Goal: Transaction & Acquisition: Book appointment/travel/reservation

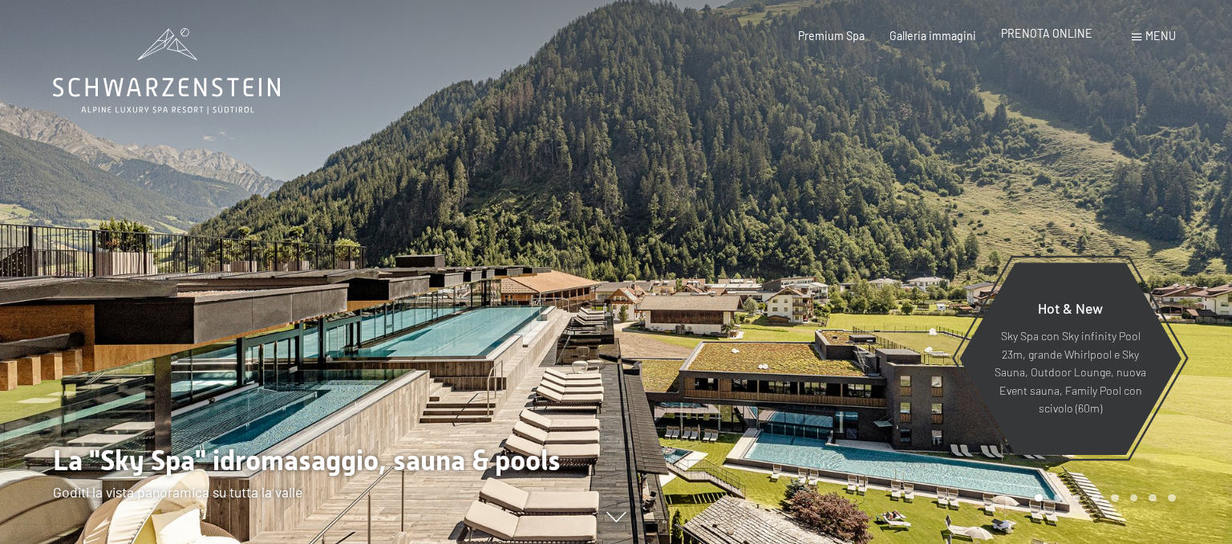
click at [1065, 41] on div "PRENOTA ONLINE" at bounding box center [1046, 34] width 91 height 16
click at [1065, 35] on span "PRENOTA ONLINE" at bounding box center [1046, 33] width 91 height 14
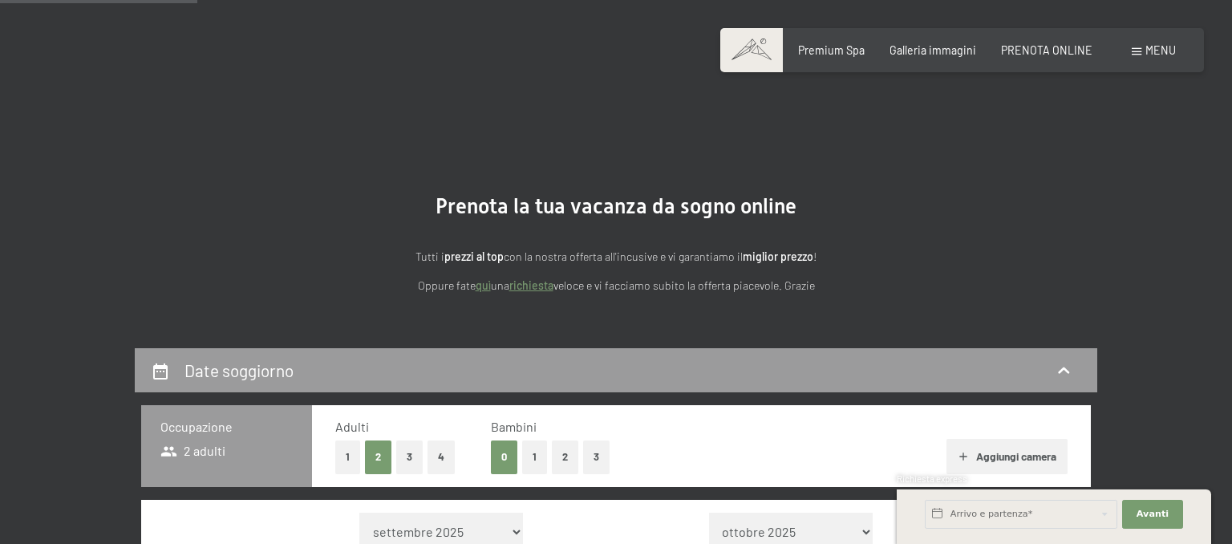
scroll to position [254, 0]
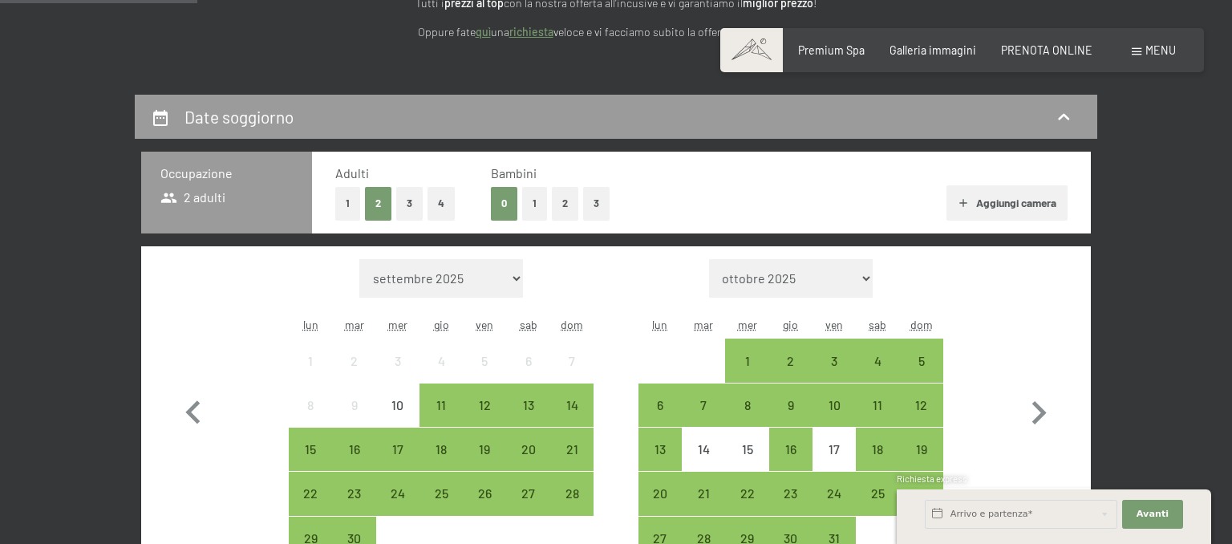
click at [709, 259] on select "ottobre 2025 novembre 2025 dicembre 2025 gennaio 2026 febbraio 2026 marzo 2026 …" at bounding box center [791, 278] width 164 height 39
select select "2025-10-01"
select select "2025-11-01"
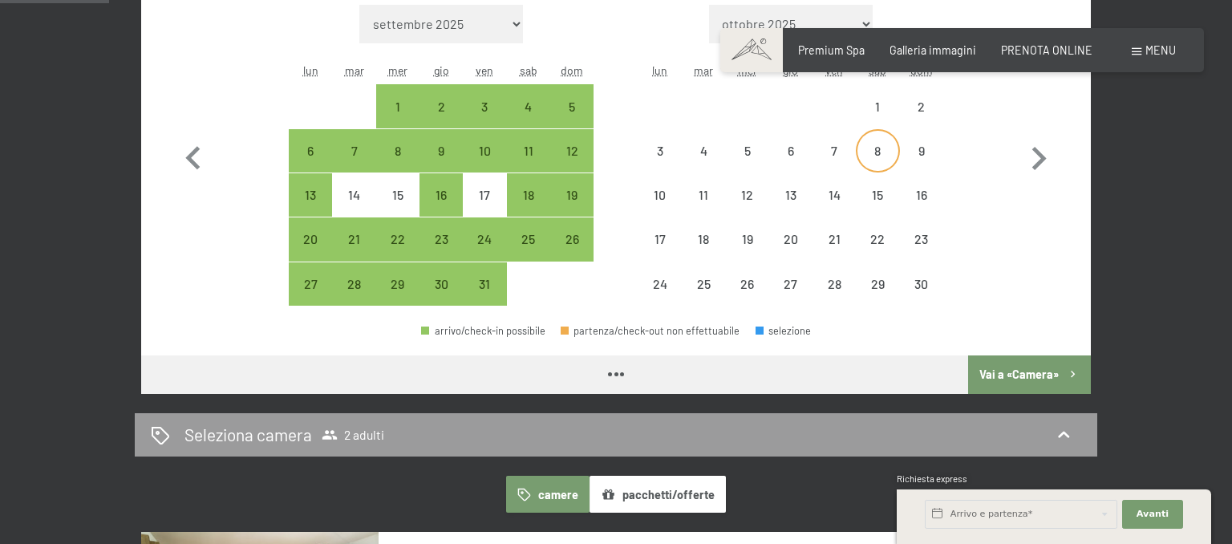
select select "2025-10-01"
select select "2025-11-01"
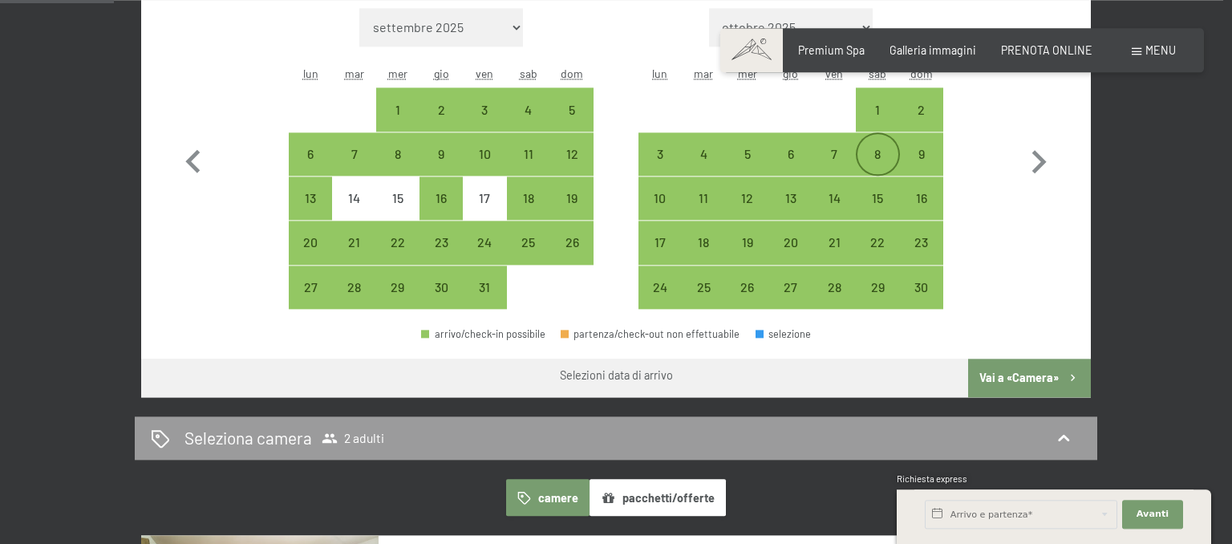
scroll to position [424, 0]
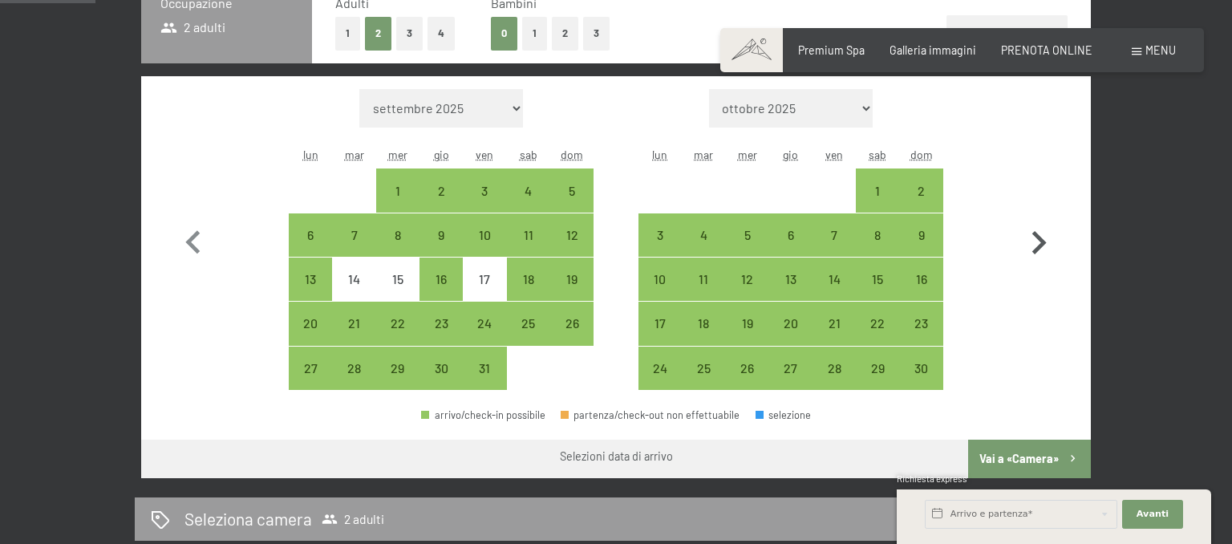
click at [1036, 249] on icon "button" at bounding box center [1040, 242] width 14 height 23
select select "2025-11-01"
select select "2025-12-01"
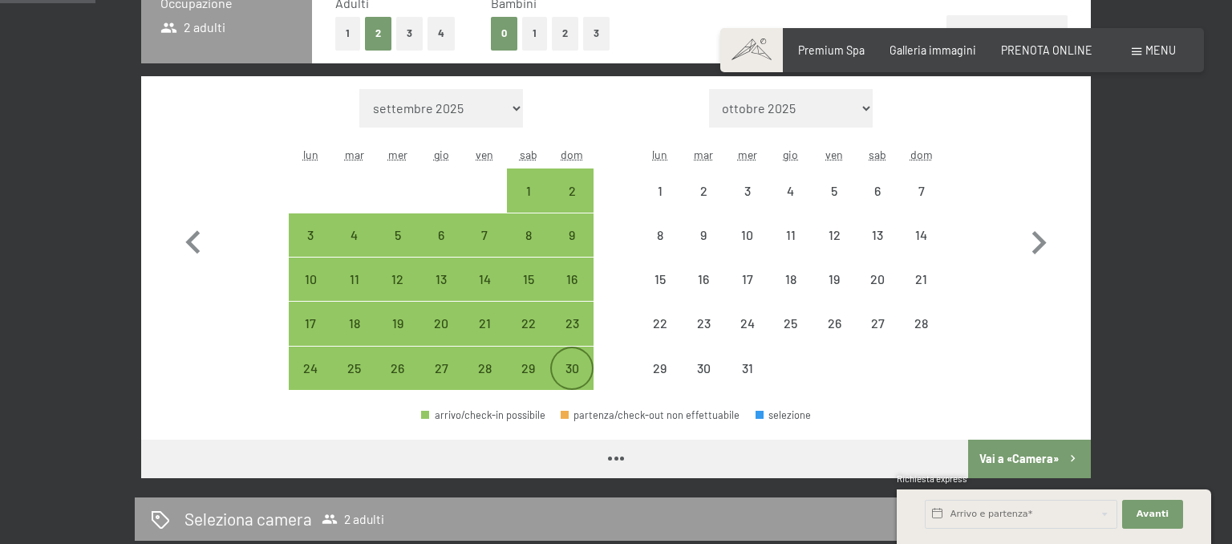
select select "2025-11-01"
select select "2025-12-01"
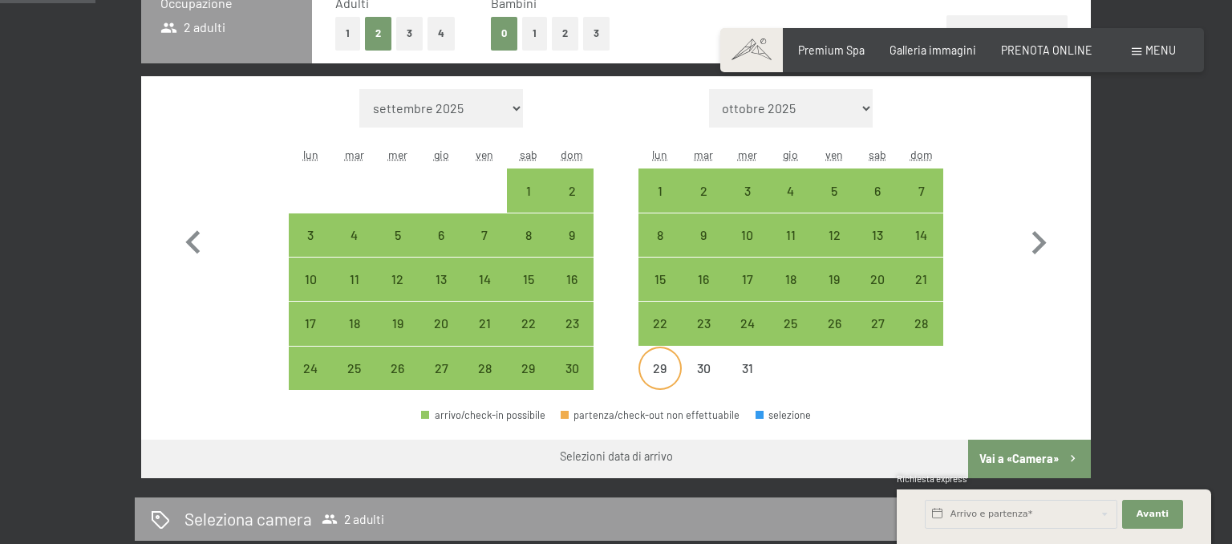
click at [668, 374] on div "29" at bounding box center [660, 382] width 40 height 40
select select "2025-11-01"
select select "2025-12-01"
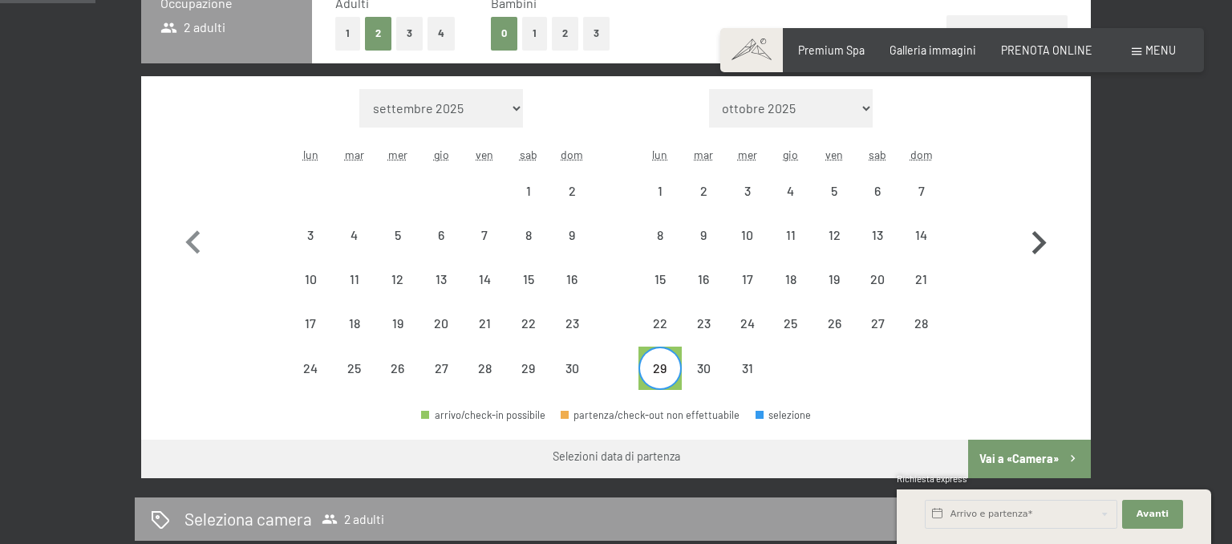
click at [1025, 242] on icon "button" at bounding box center [1039, 243] width 47 height 47
select select "2025-12-01"
select select "2026-01-01"
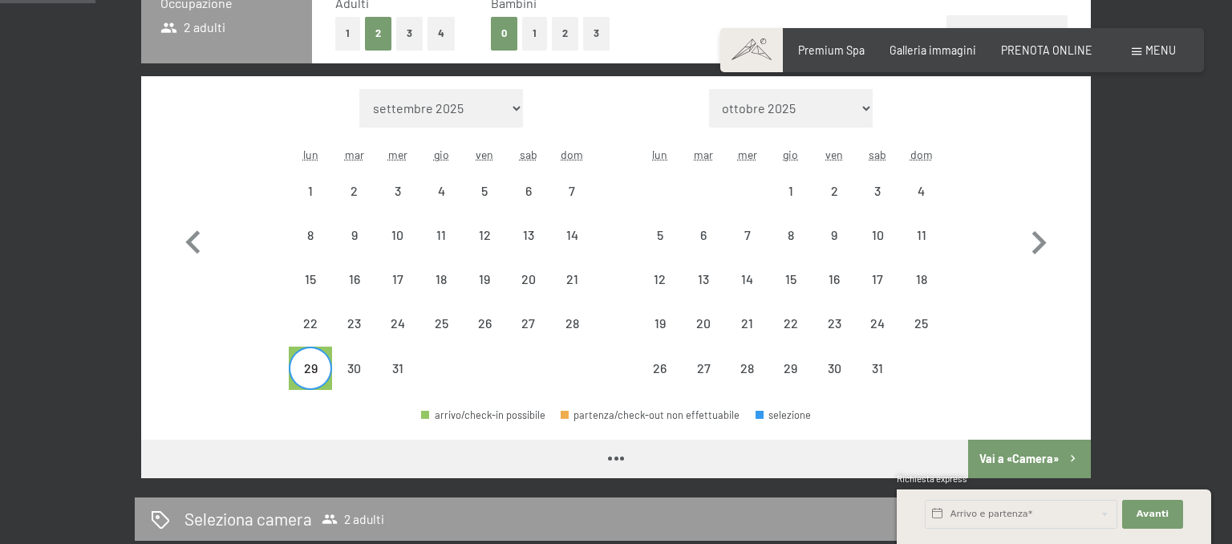
select select "2025-12-01"
select select "2026-01-01"
click at [845, 195] on div "2" at bounding box center [834, 205] width 40 height 40
select select "2025-12-01"
select select "2026-01-01"
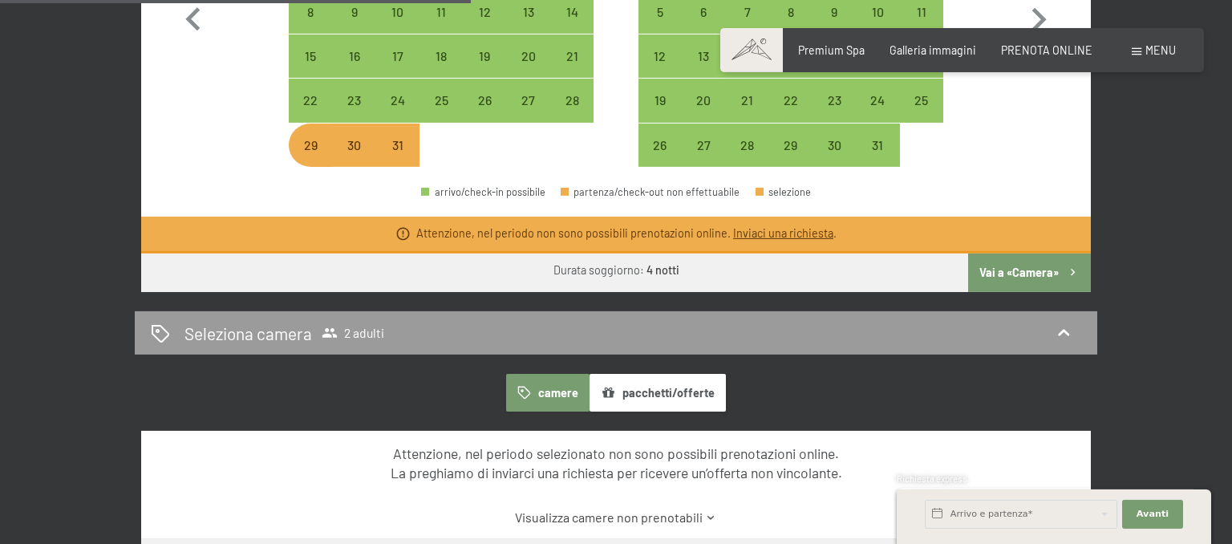
scroll to position [677, 0]
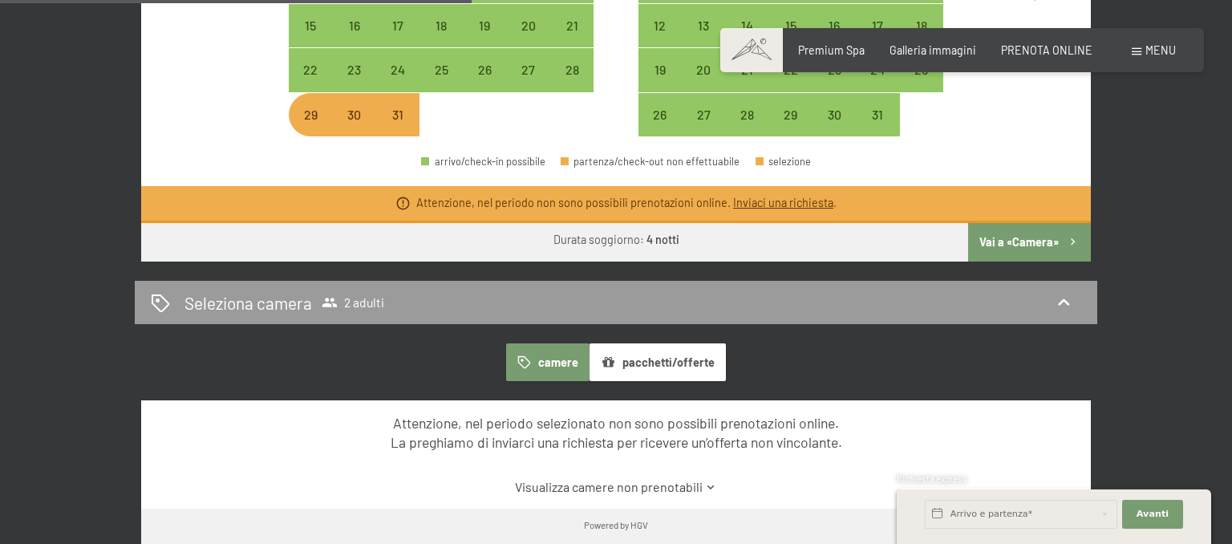
drag, startPoint x: 1002, startPoint y: 240, endPoint x: 1010, endPoint y: 231, distance: 11.9
click at [1007, 235] on button "Vai a «Camera»" at bounding box center [1029, 242] width 123 height 39
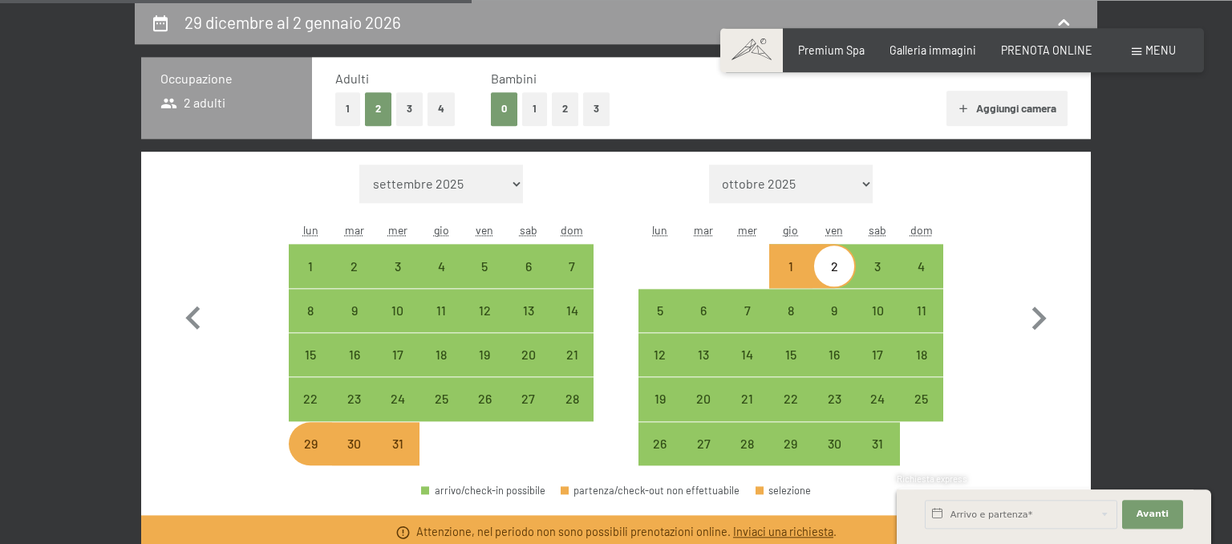
select select "2025-12-01"
select select "2026-01-01"
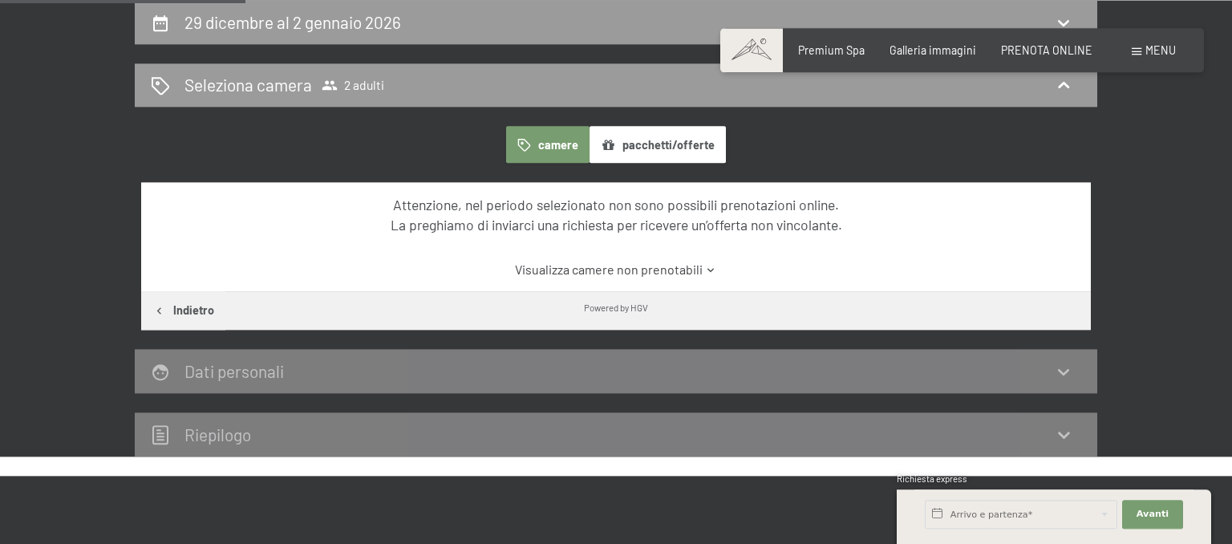
click at [1065, 386] on div "Dati personali" at bounding box center [616, 371] width 963 height 44
click at [1066, 374] on icon at bounding box center [1063, 371] width 11 height 6
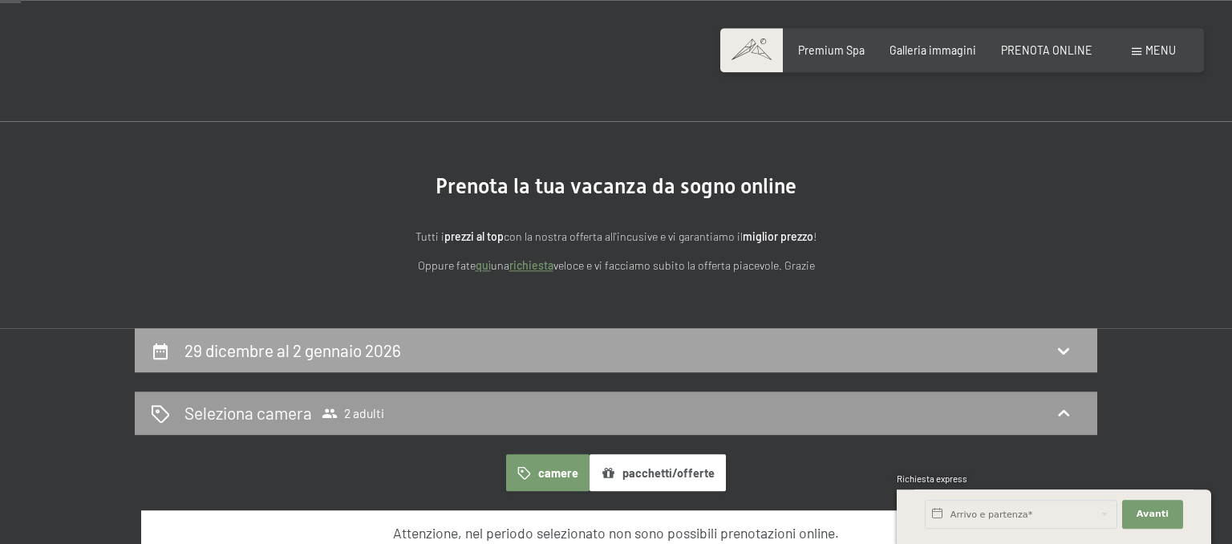
scroll to position [0, 0]
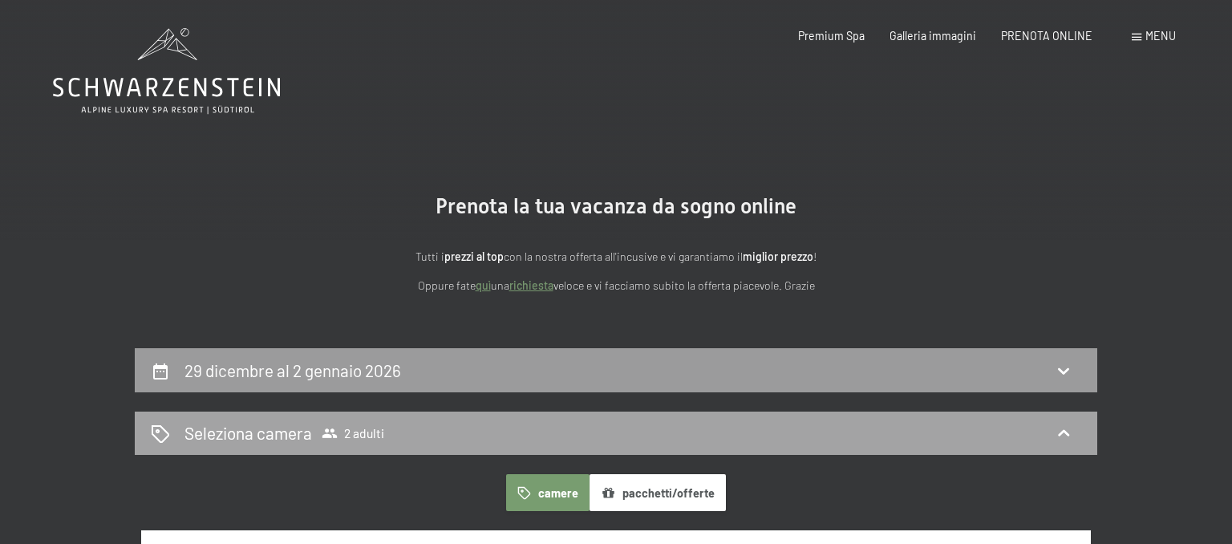
click at [295, 426] on h2 "Seleziona camera" at bounding box center [249, 432] width 128 height 23
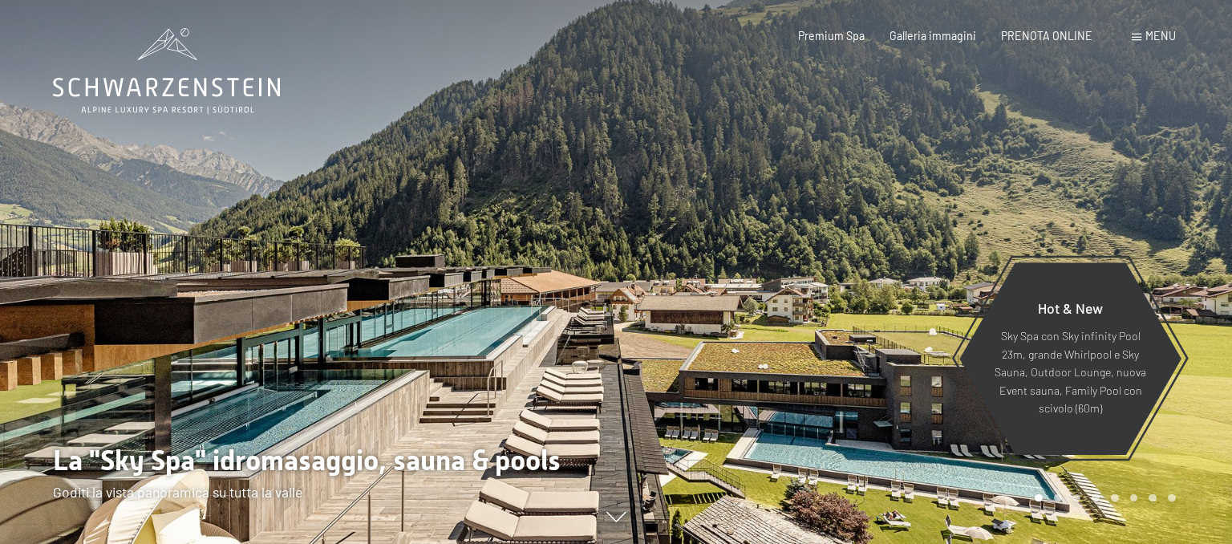
click at [1135, 42] on div "Menu" at bounding box center [1154, 36] width 44 height 16
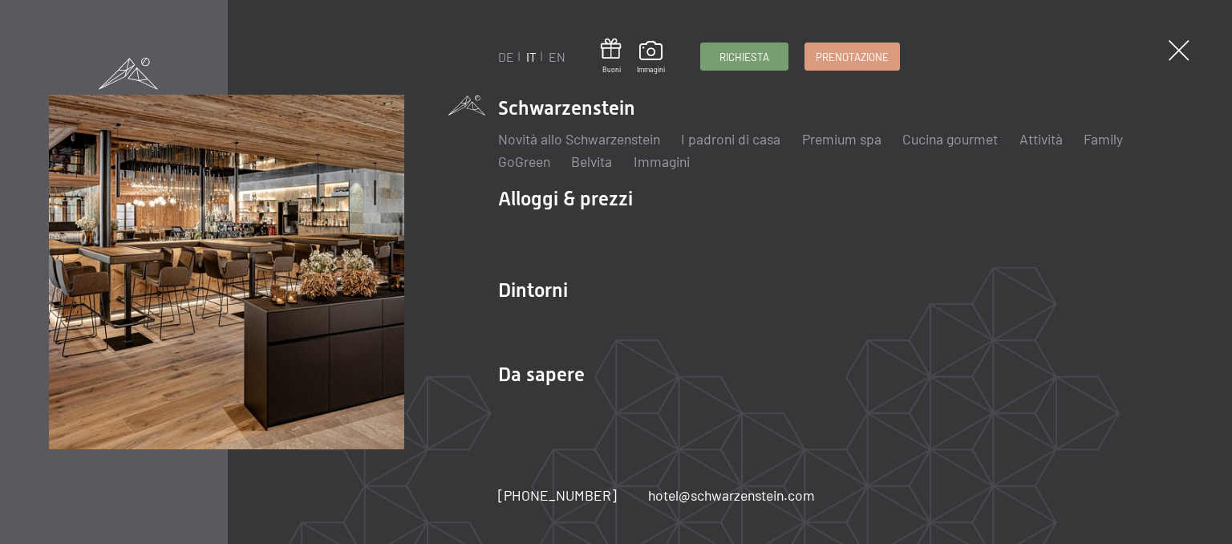
click at [745, 74] on div "DE IT EN Buoni Immagini Richiesta Prenotazione" at bounding box center [699, 57] width 402 height 36
click at [740, 66] on link "Richiesta" at bounding box center [744, 54] width 87 height 26
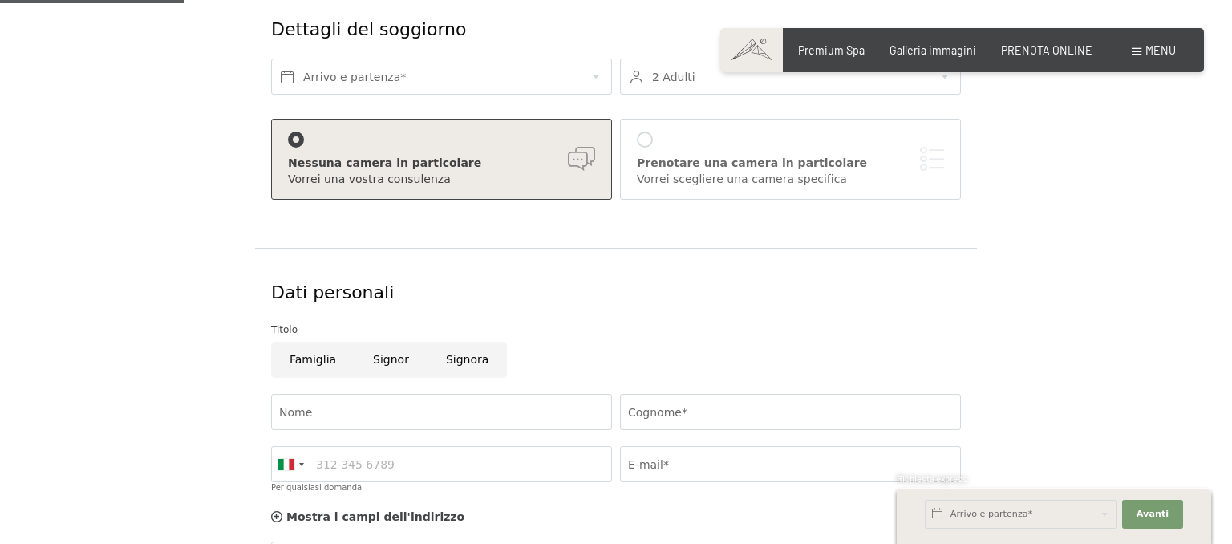
scroll to position [169, 0]
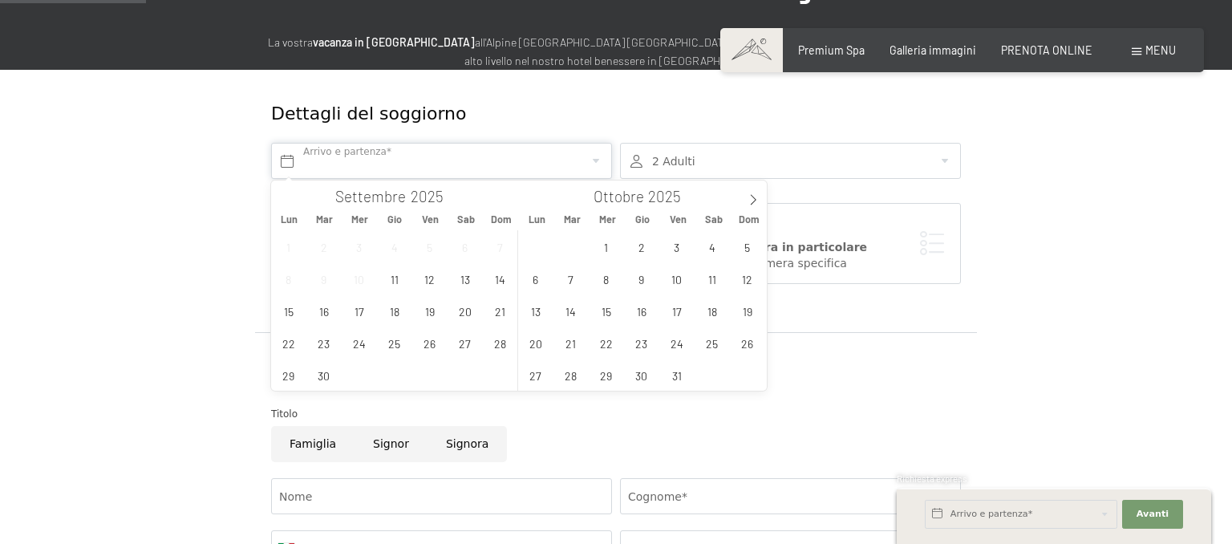
click at [508, 168] on input "text" at bounding box center [441, 161] width 341 height 36
click at [751, 204] on icon at bounding box center [753, 199] width 11 height 11
click at [751, 203] on icon at bounding box center [753, 199] width 11 height 11
click at [534, 371] on span "29" at bounding box center [535, 374] width 31 height 31
type input "Lun. 29/12/2025"
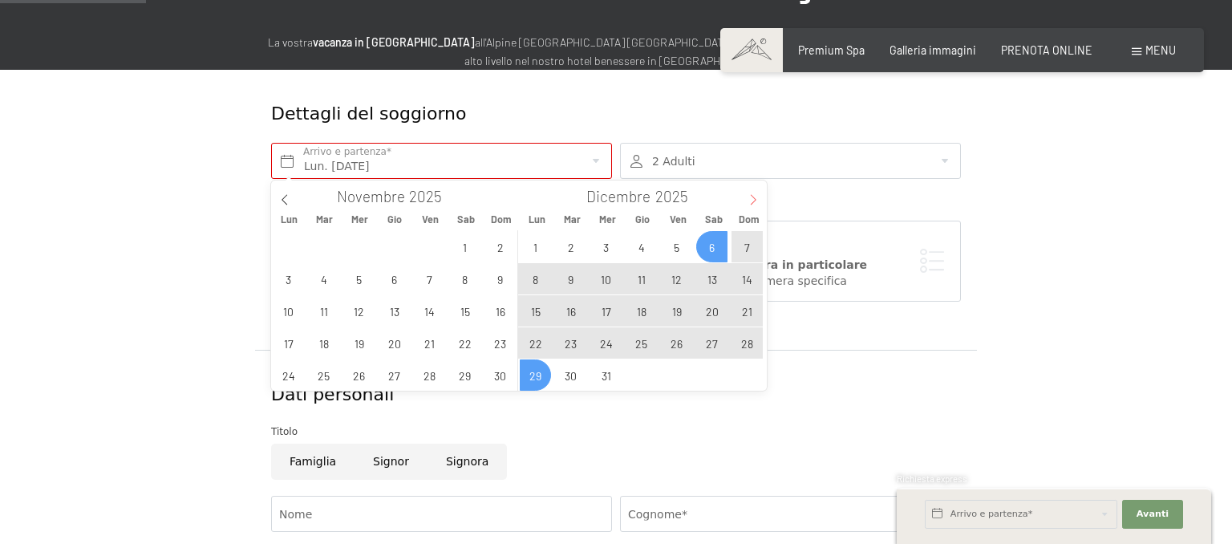
click at [749, 205] on icon at bounding box center [753, 199] width 11 height 11
type input "2026"
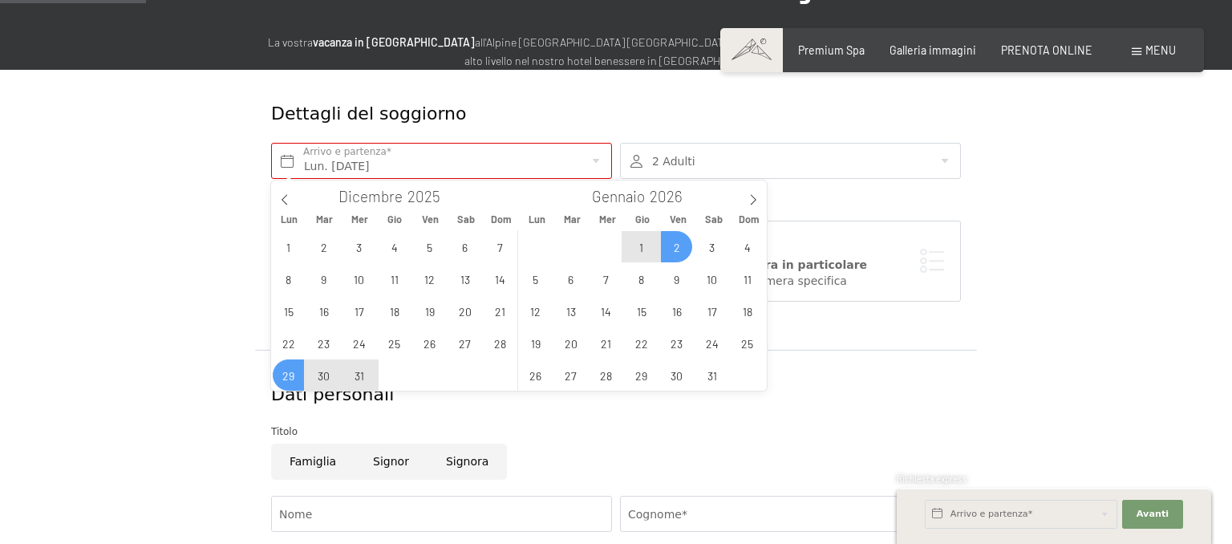
click at [686, 250] on span "2" at bounding box center [676, 246] width 31 height 31
type input "Lun. 29/12/2025 - Ven. 02/01/2026"
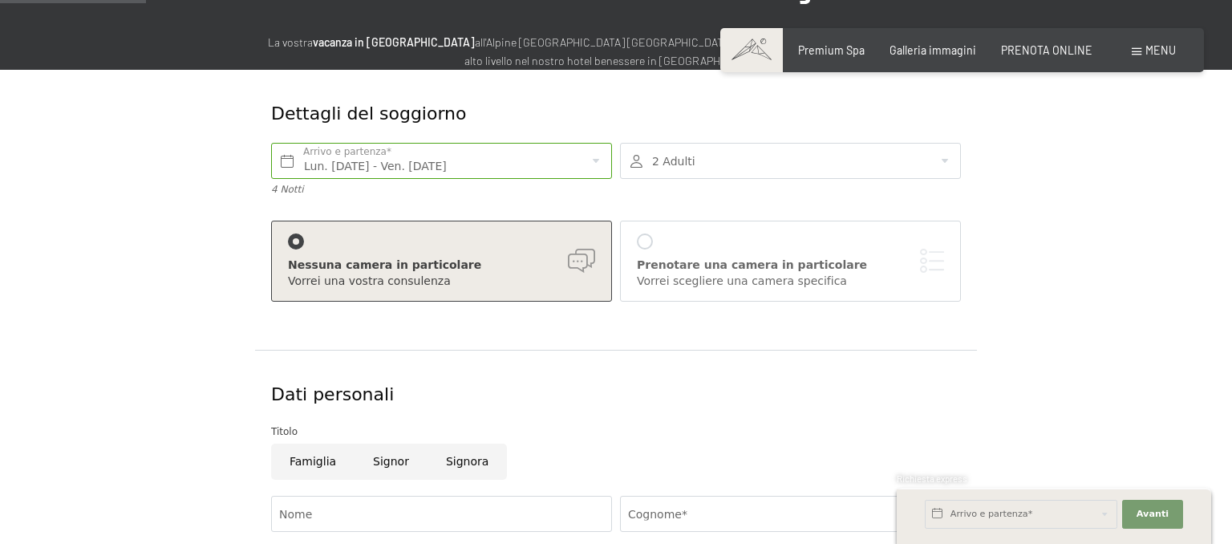
click at [945, 164] on div at bounding box center [790, 161] width 341 height 36
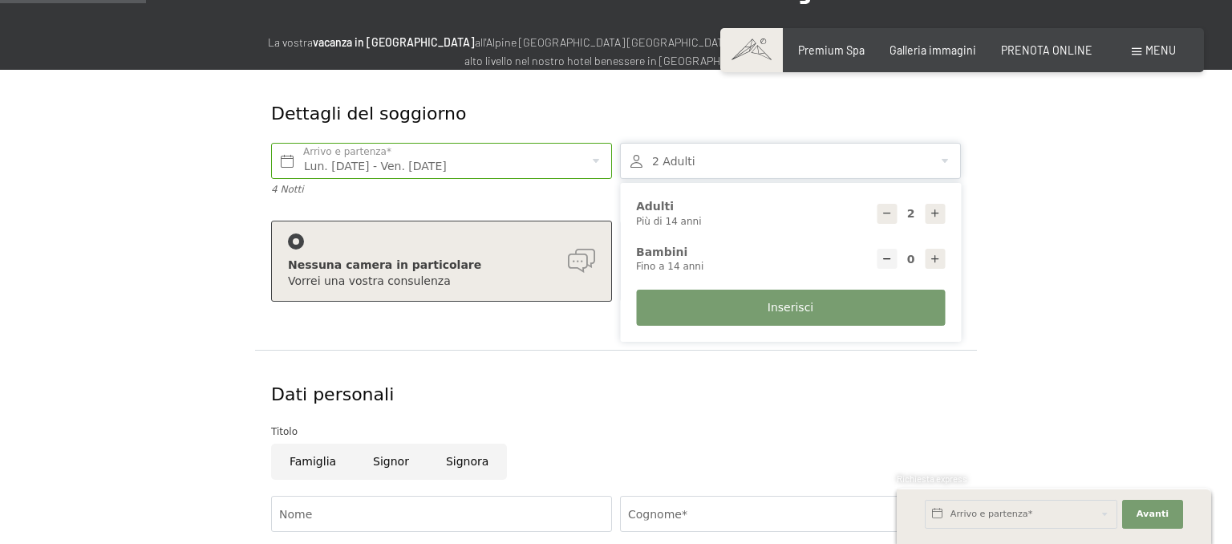
click at [933, 258] on icon at bounding box center [935, 259] width 11 height 11
type input "1"
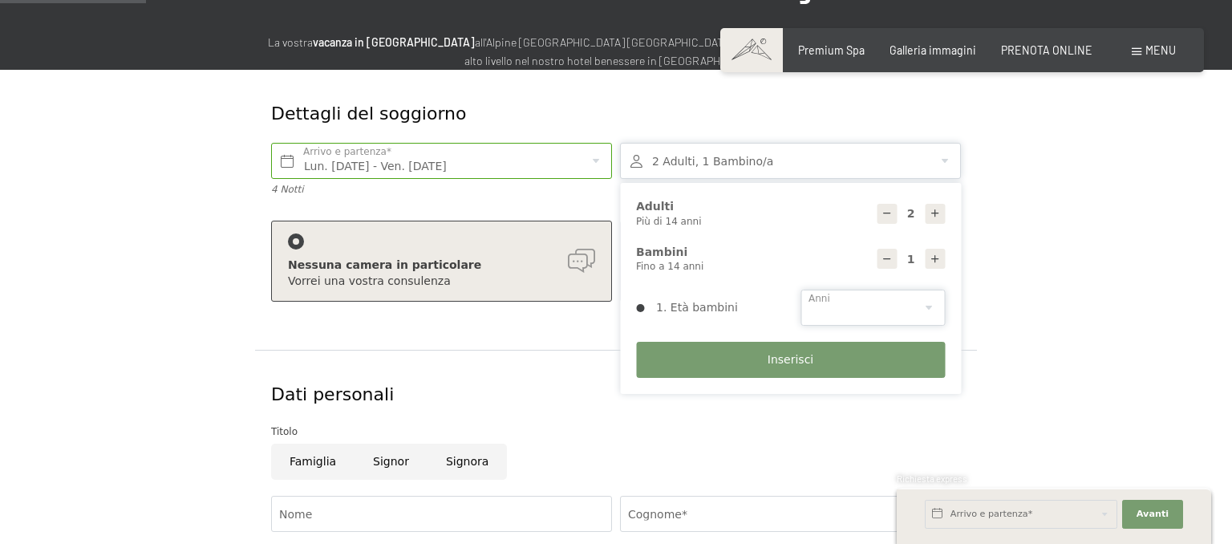
click at [801, 290] on select "0 1 2 3 4 5 6 7 8 9 10 11 12 13 14" at bounding box center [873, 308] width 144 height 36
select select "2"
click option "2" at bounding box center [0, 0] width 0 height 0
drag, startPoint x: 708, startPoint y: 376, endPoint x: 706, endPoint y: 367, distance: 8.2
click at [708, 371] on button "Inserisci" at bounding box center [790, 360] width 309 height 36
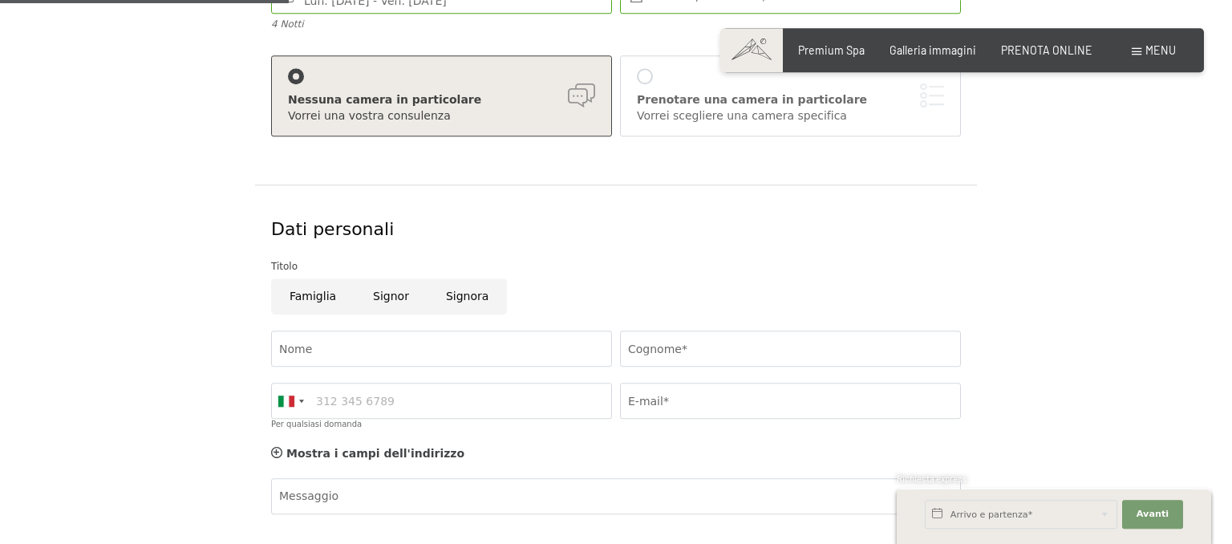
scroll to position [339, 0]
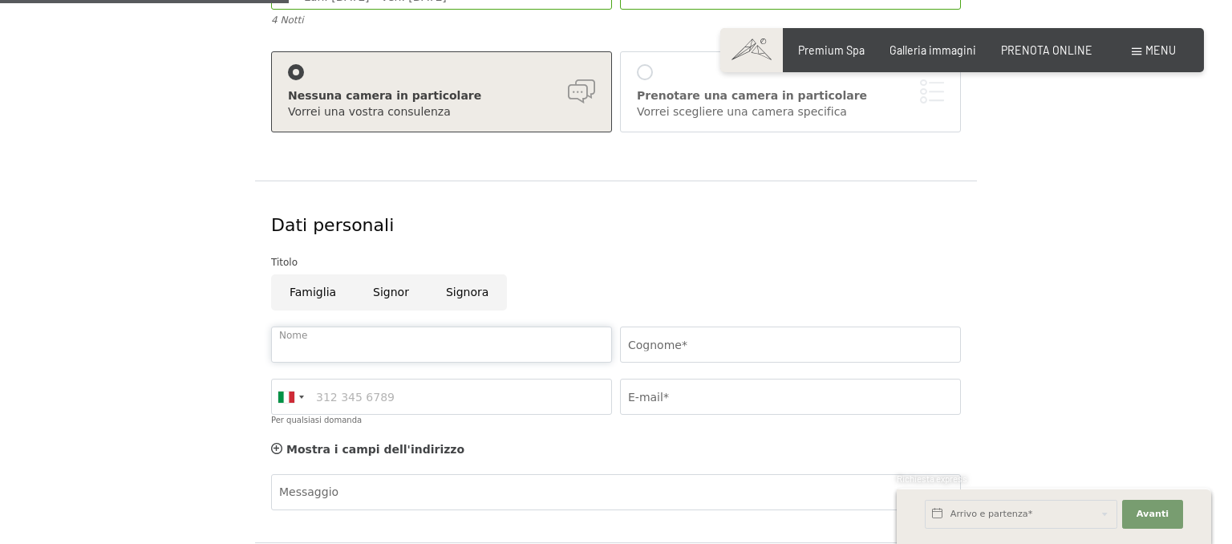
click at [501, 358] on input "Nome" at bounding box center [441, 345] width 341 height 36
type input "Domenico"
click at [753, 326] on div "Cognome*" at bounding box center [790, 345] width 349 height 52
click at [749, 339] on input "Cognome*" at bounding box center [790, 345] width 341 height 36
type input "Bellifemine"
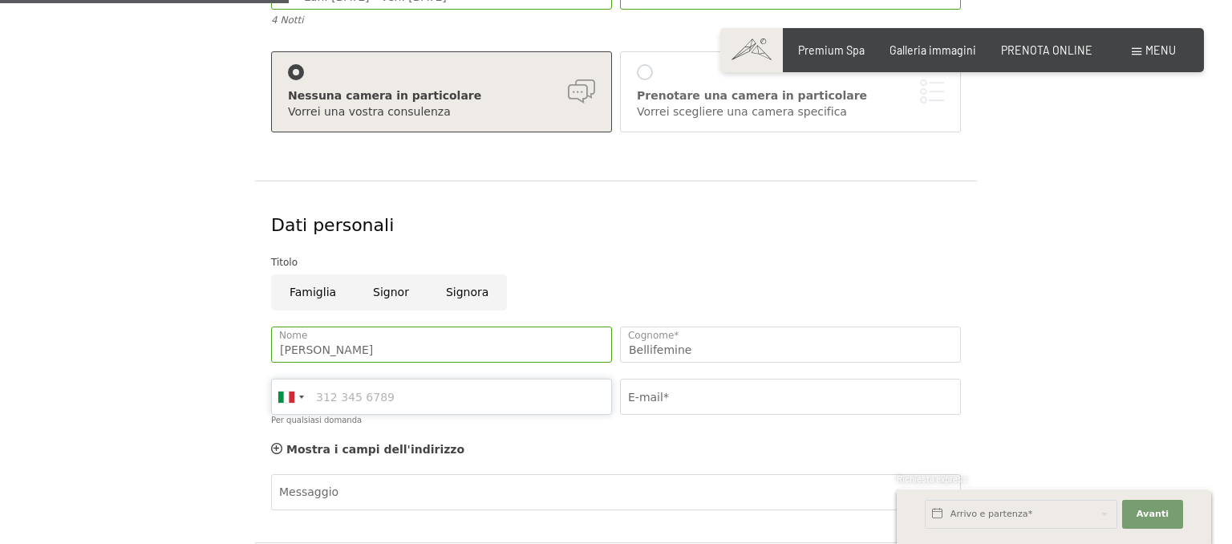
click at [562, 390] on input "Per qualsiasi domanda" at bounding box center [441, 397] width 341 height 36
type input "3316368227"
click at [650, 393] on input "E-mail*" at bounding box center [790, 397] width 341 height 36
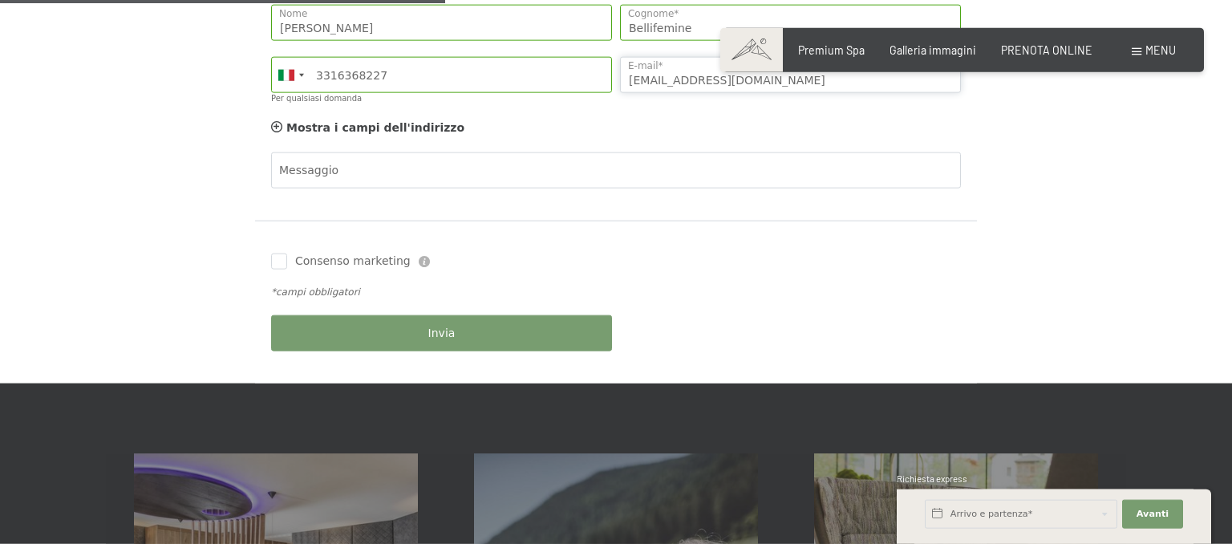
scroll to position [677, 0]
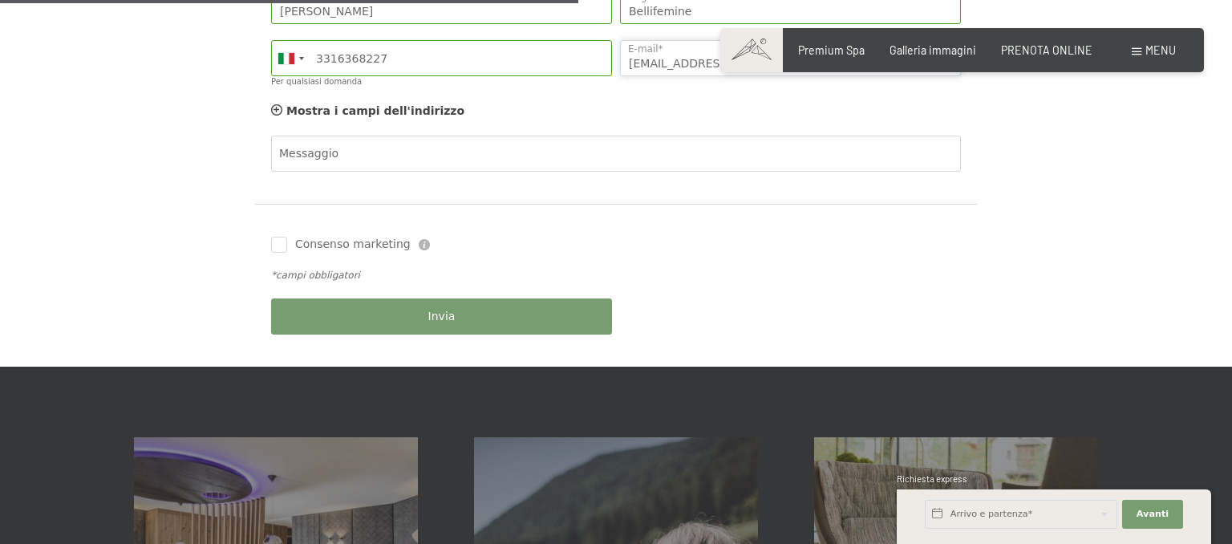
type input "domenicobellif@libero.it"
click at [487, 330] on button "Invia" at bounding box center [441, 316] width 341 height 36
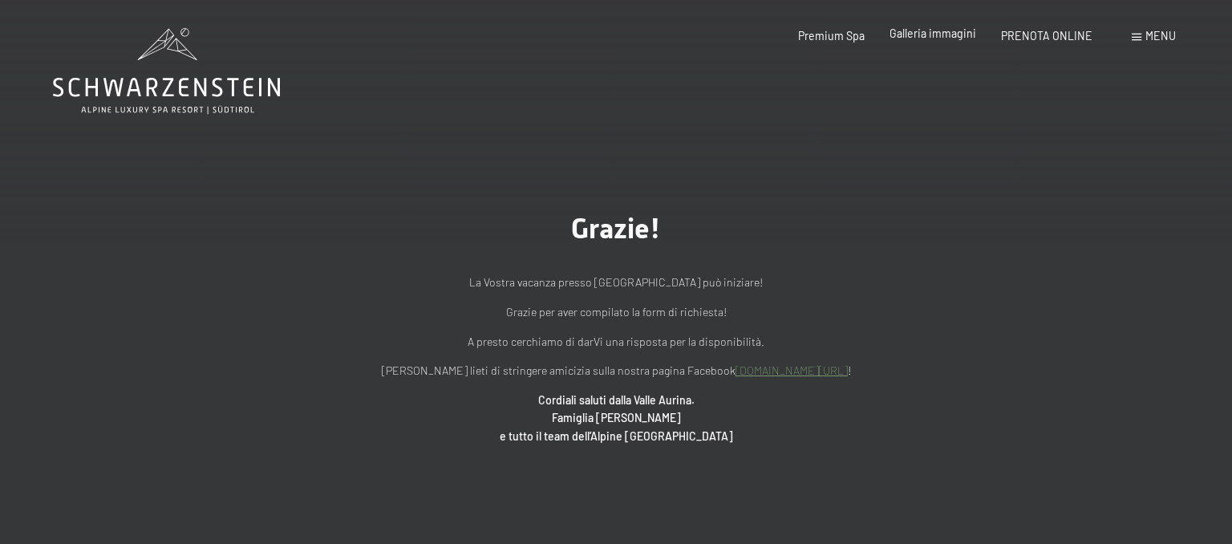
click at [951, 40] on span "Galleria immagini" at bounding box center [933, 33] width 87 height 14
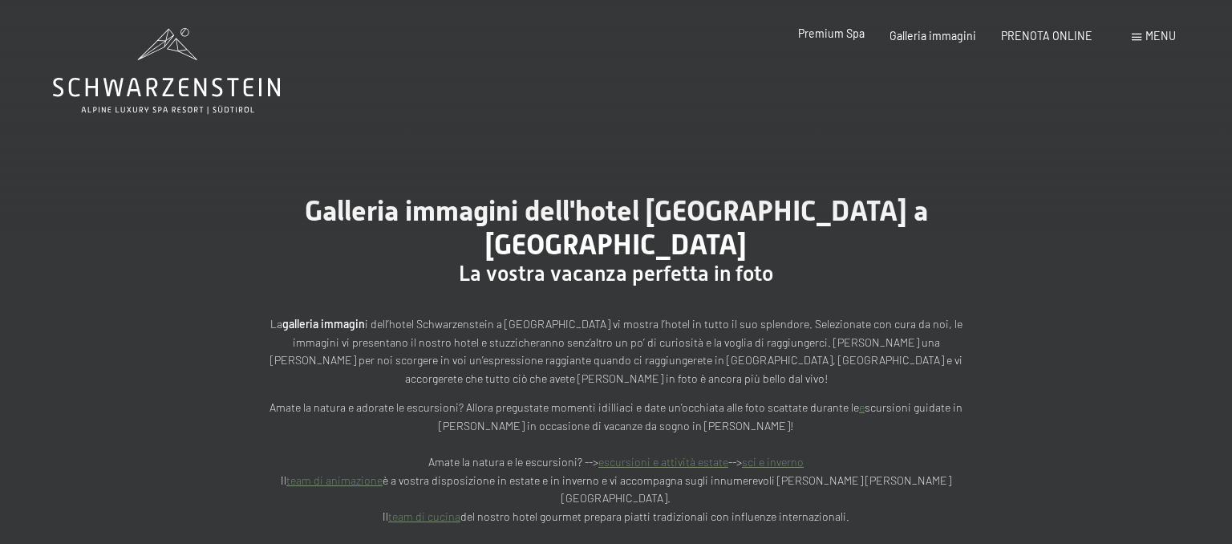
click at [835, 38] on span "Premium Spa" at bounding box center [831, 33] width 67 height 14
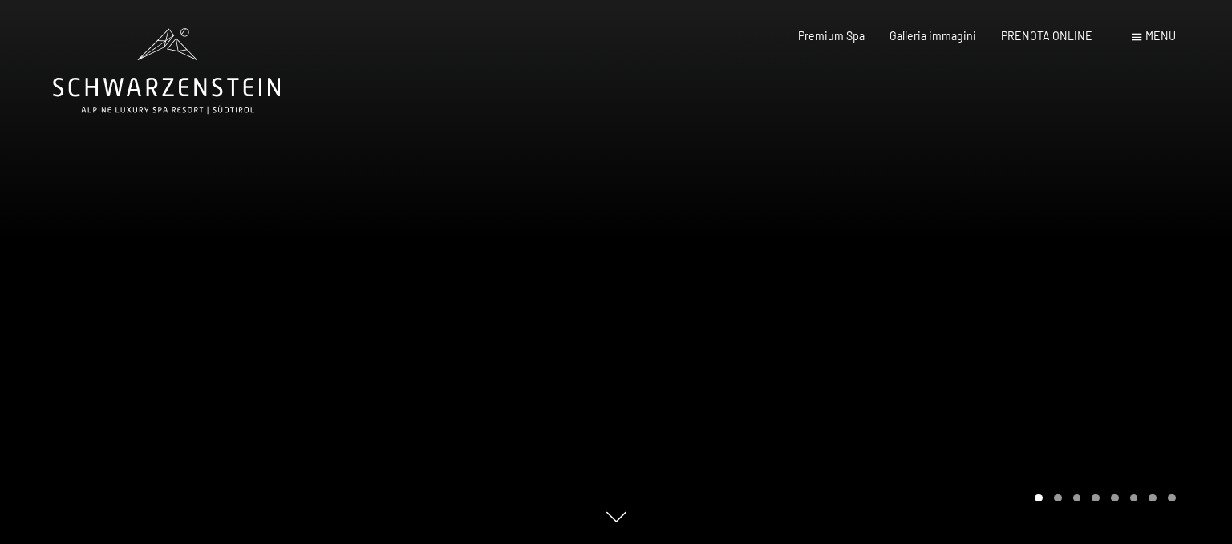
click at [147, 78] on icon at bounding box center [166, 71] width 227 height 86
click at [151, 79] on icon at bounding box center [166, 87] width 227 height 19
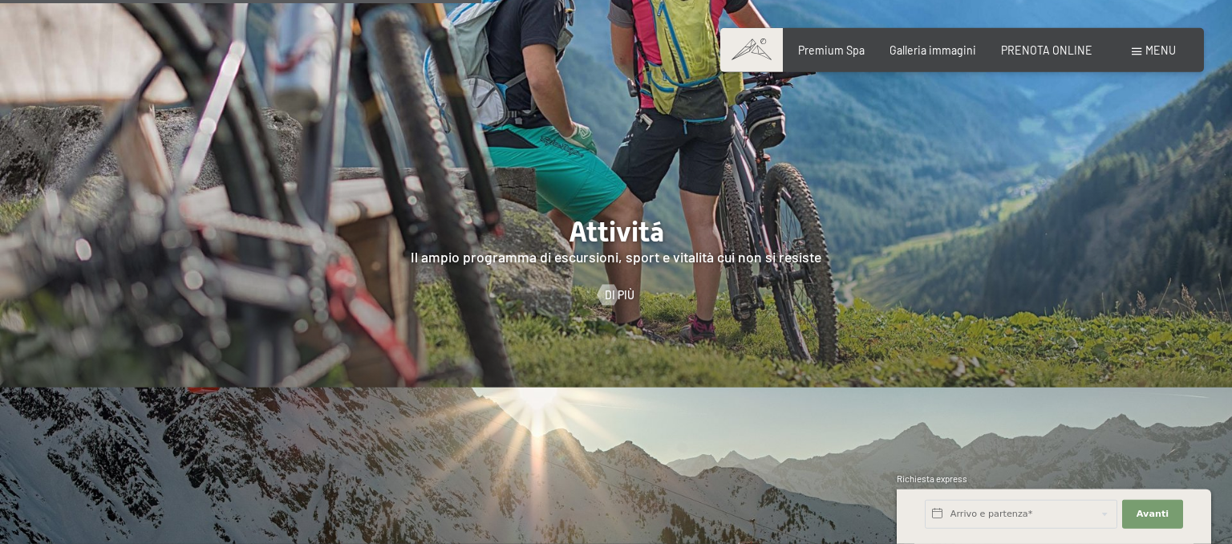
scroll to position [3048, 0]
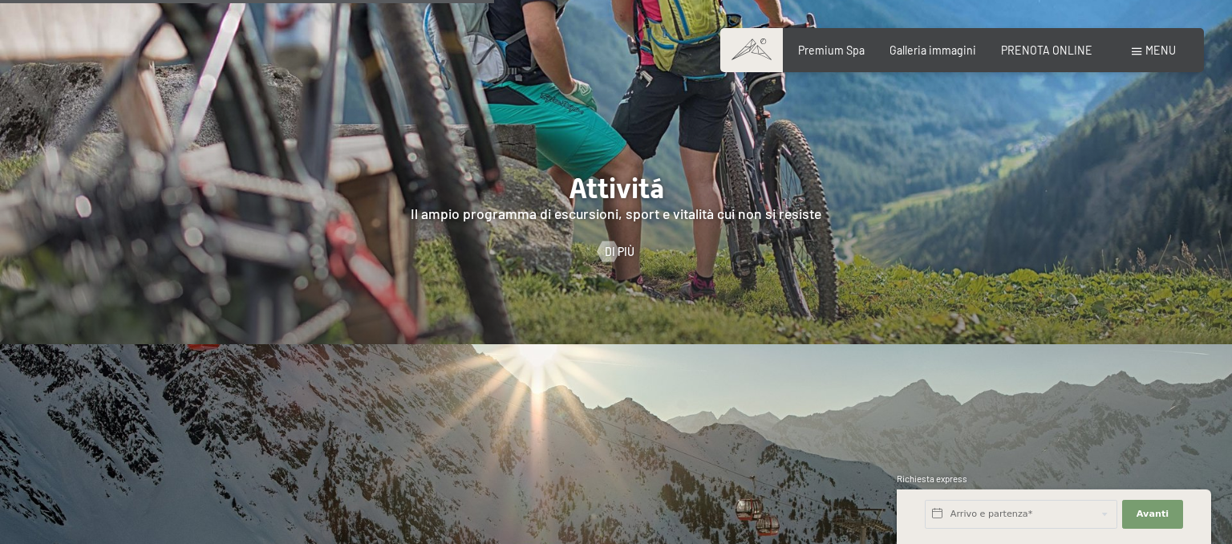
click at [1137, 54] on span at bounding box center [1137, 51] width 10 height 7
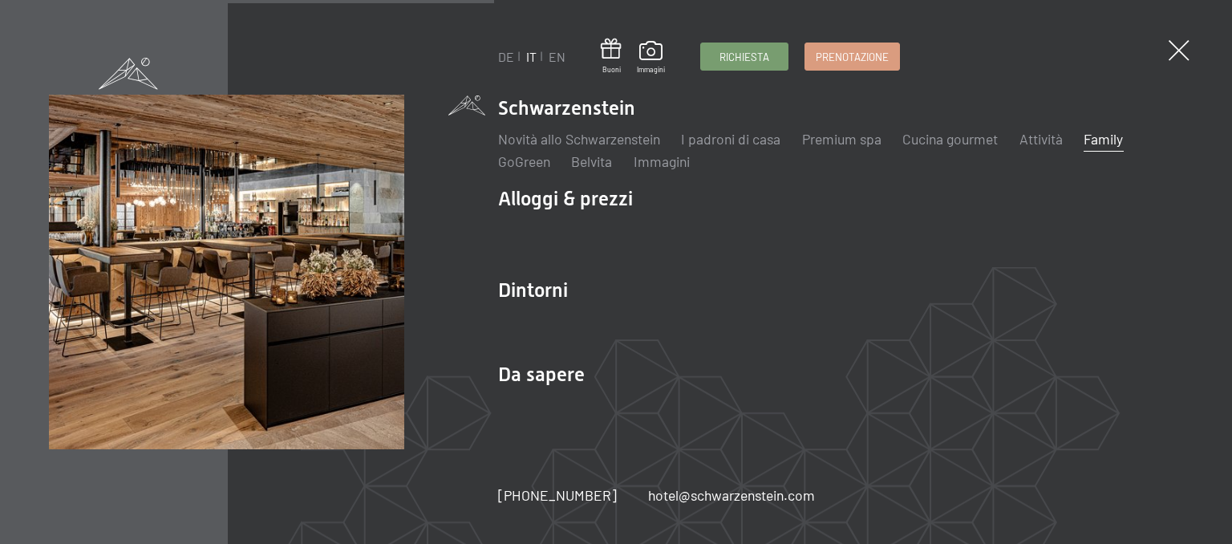
click at [1108, 144] on link "Family" at bounding box center [1103, 139] width 39 height 18
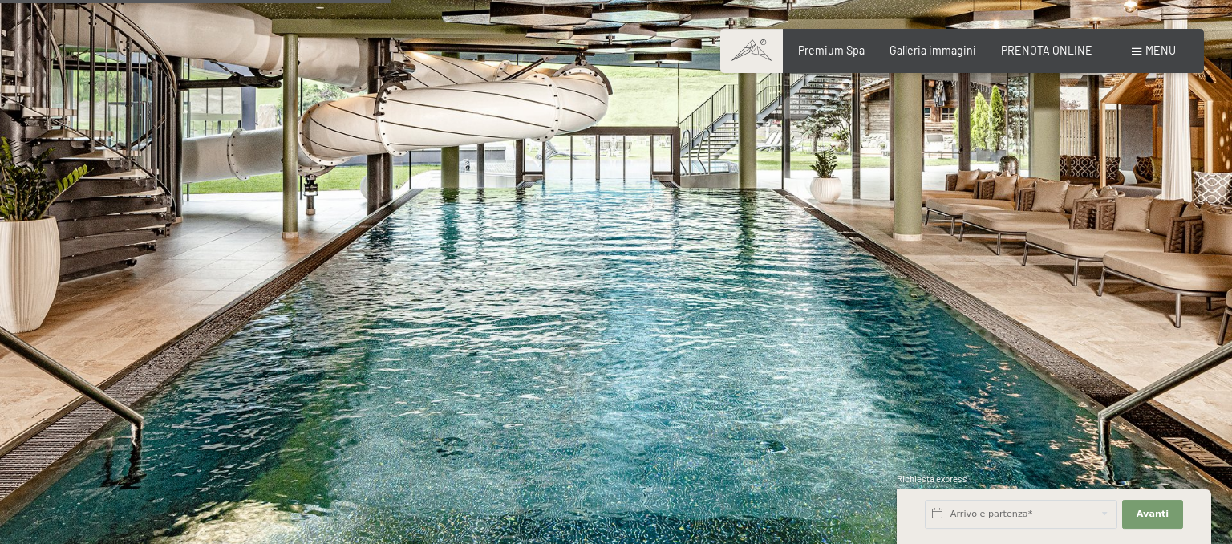
scroll to position [3389, 0]
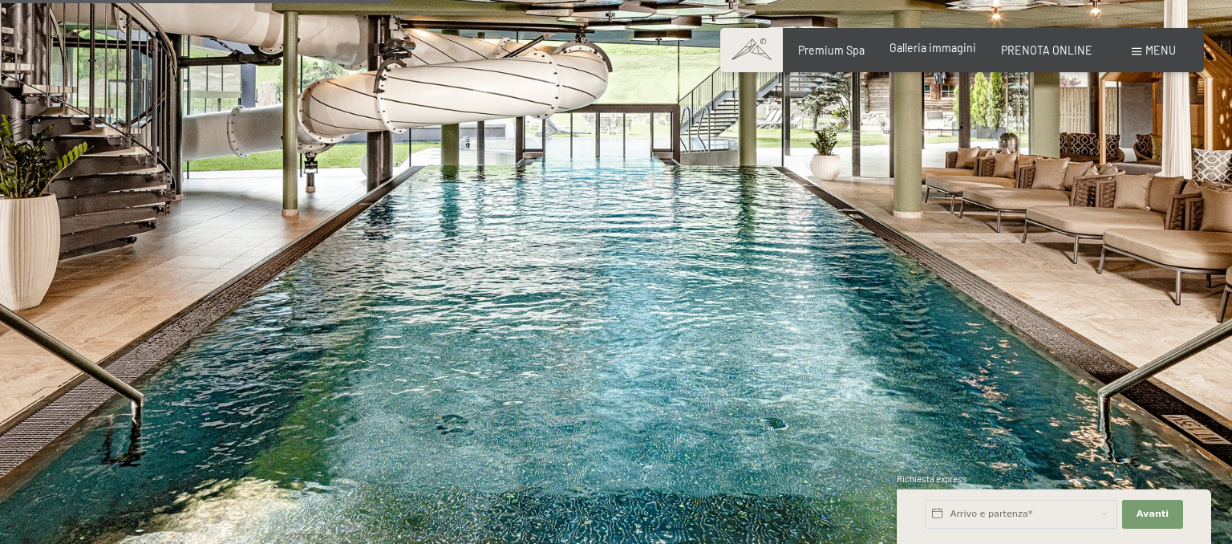
click at [964, 52] on span "Galleria immagini" at bounding box center [933, 48] width 87 height 14
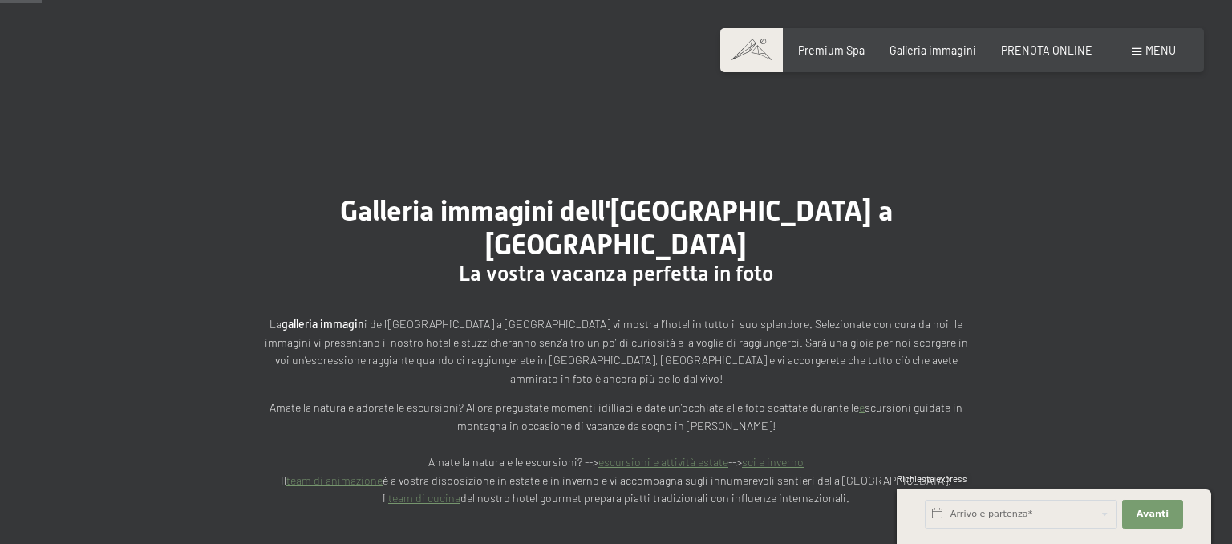
scroll to position [593, 0]
